Goal: Find specific page/section: Find specific page/section

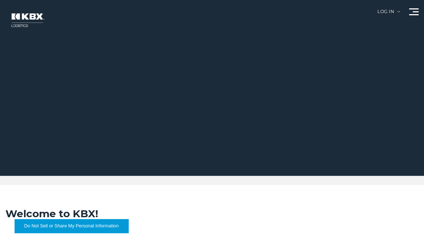
click at [17, 21] on img at bounding box center [27, 20] width 44 height 26
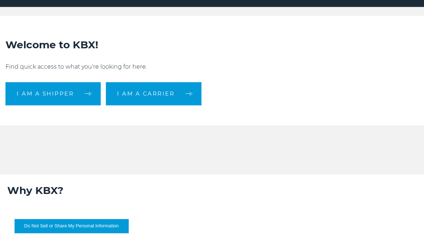
scroll to position [182, 0]
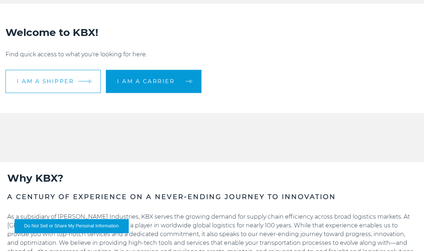
click at [45, 81] on span "I am a shipper" at bounding box center [45, 81] width 57 height 5
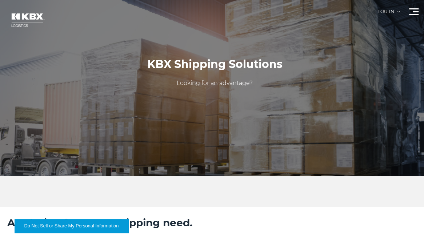
click at [383, 10] on div "Log in" at bounding box center [389, 14] width 23 height 10
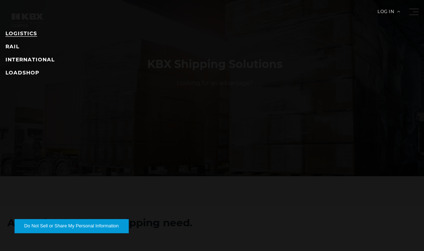
click at [18, 33] on link "LOGISTICS" at bounding box center [21, 33] width 32 height 7
